Goal: Task Accomplishment & Management: Use online tool/utility

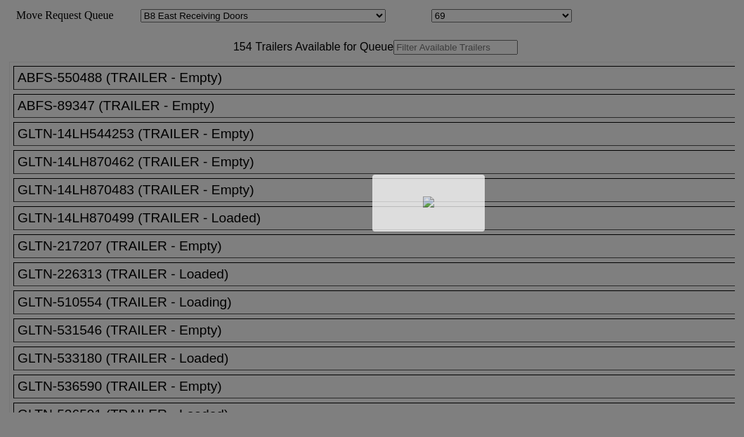
select select "536"
select select "8237"
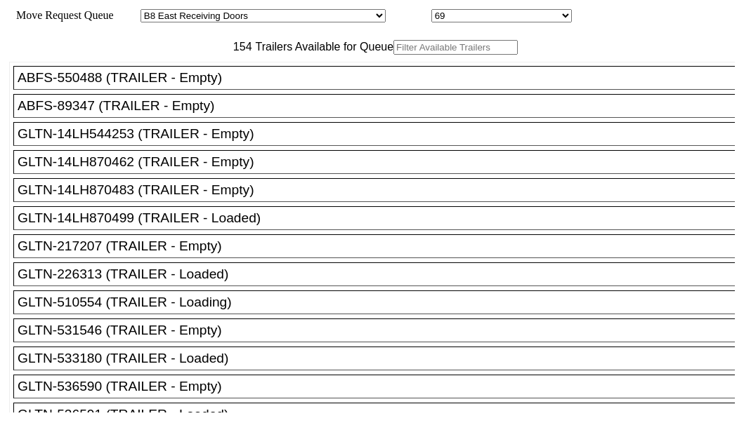
click at [393, 55] on input "text" at bounding box center [455, 47] width 124 height 15
paste input "HMMU6289056"
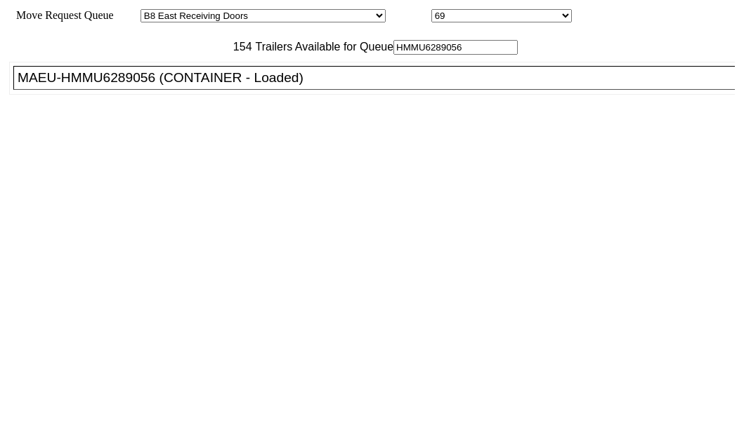
type input "HMMU6289056"
click at [60, 86] on div "MAEU-HMMU6289056 (CONTAINER - Loaded)" at bounding box center [380, 77] width 725 height 15
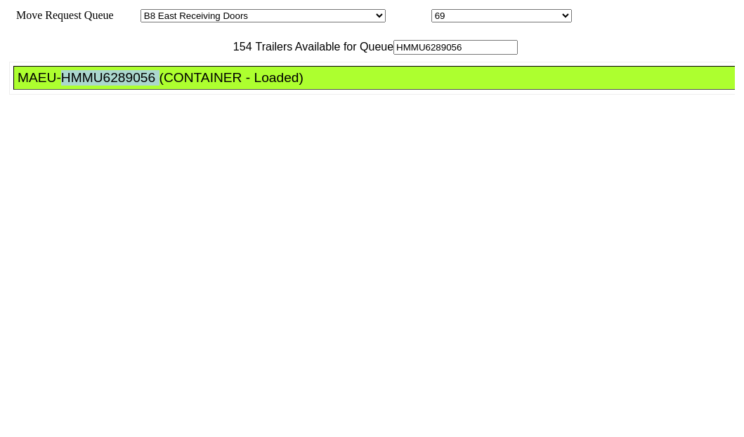
click at [60, 86] on div "MAEU-HMMU6289056 (CONTAINER - Loaded)" at bounding box center [380, 77] width 725 height 15
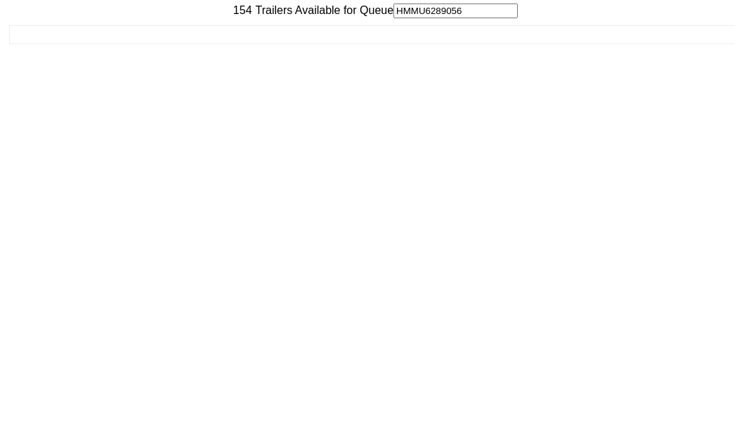
scroll to position [56, 0]
